Goal: Task Accomplishment & Management: Use online tool/utility

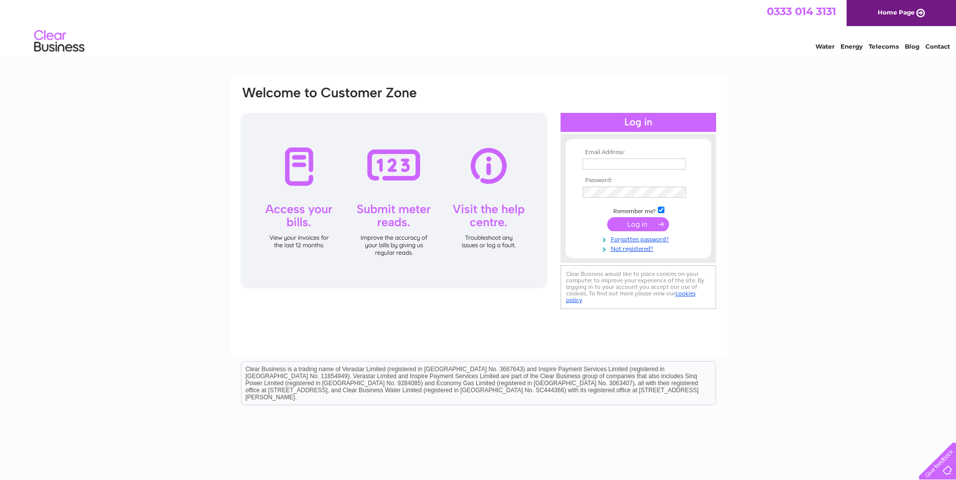
type input "info@sussexphysiopilates.co.uk"
click at [644, 225] on input "submit" at bounding box center [638, 224] width 62 height 14
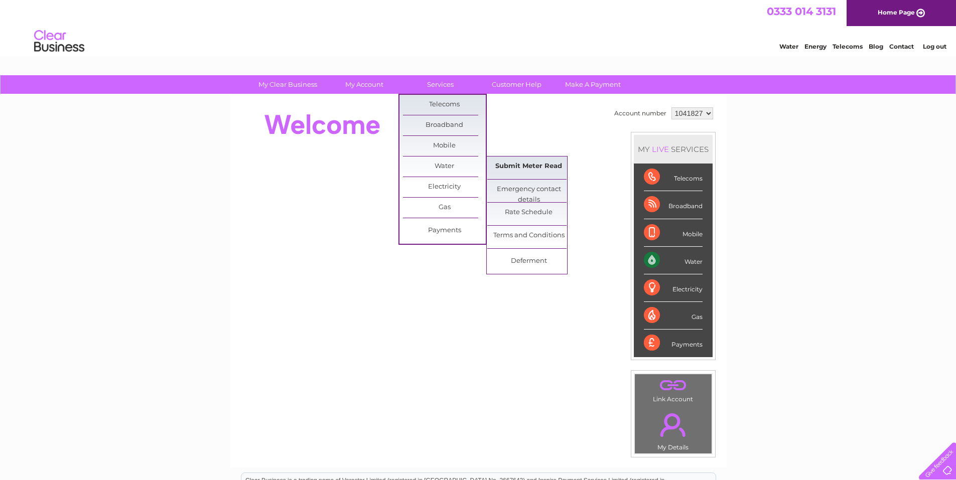
click at [529, 168] on link "Submit Meter Read" at bounding box center [528, 167] width 83 height 20
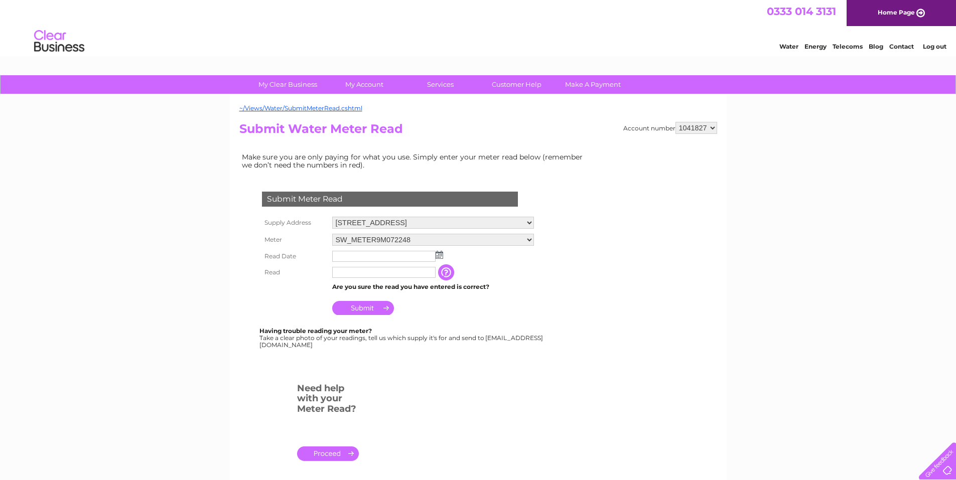
click at [438, 255] on img at bounding box center [440, 255] width 8 height 8
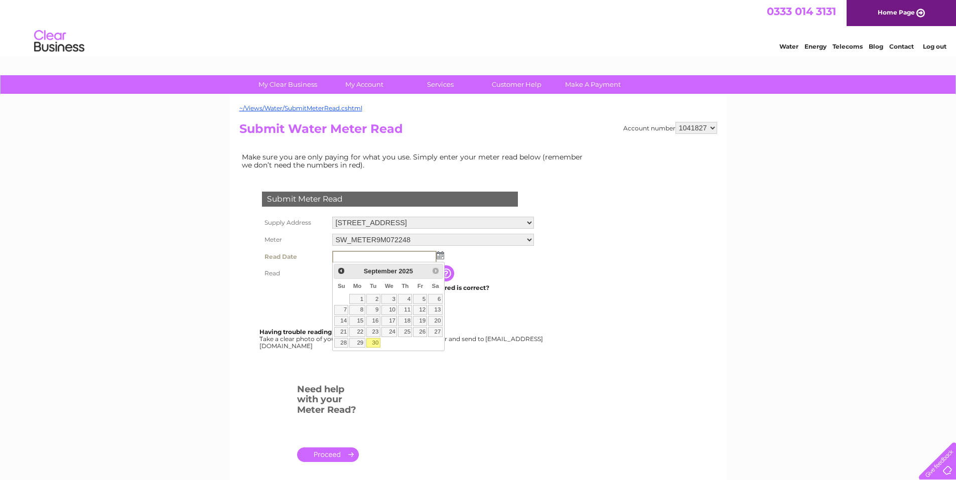
click at [377, 341] on link "30" at bounding box center [373, 343] width 14 height 10
type input "[DATE]"
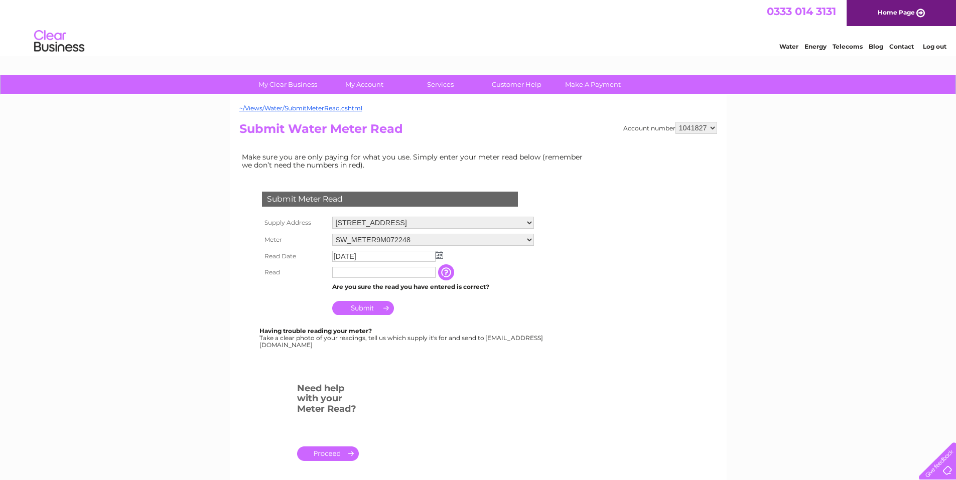
click at [377, 273] on input "text" at bounding box center [383, 272] width 103 height 11
type input "300"
click at [371, 309] on input "Submit" at bounding box center [363, 309] width 62 height 14
